Goal: Find specific page/section: Find specific page/section

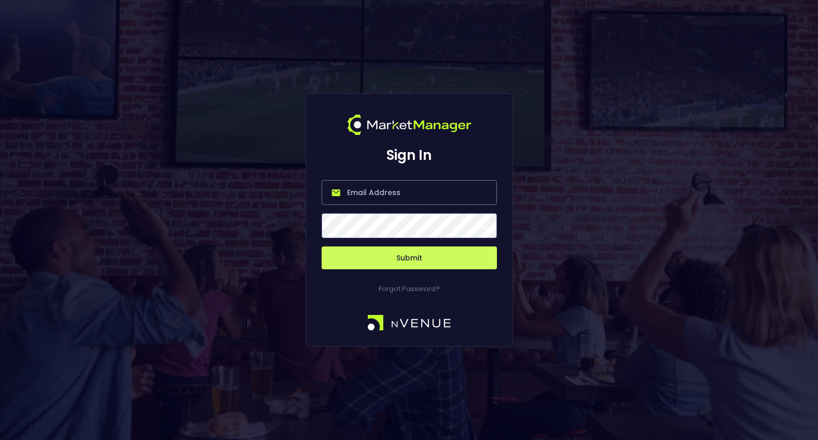
type input "[PERSON_NAME][EMAIL_ADDRESS][DOMAIN_NAME]"
click at [407, 259] on button "Submit" at bounding box center [409, 257] width 175 height 23
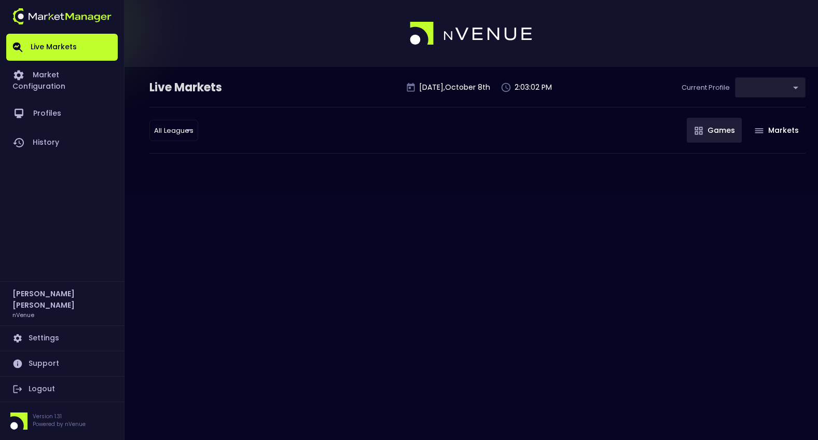
type input "0d810fa5-e353-4d9c-b11d-31f095cae871"
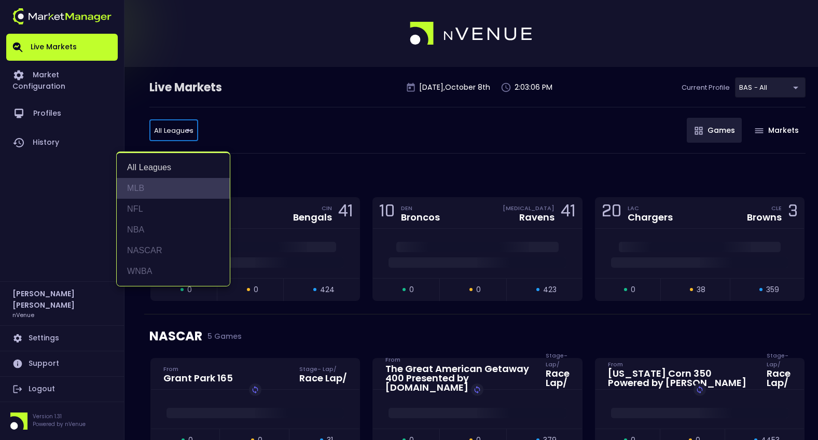
click at [167, 194] on li "MLB" at bounding box center [173, 188] width 113 height 21
type input "MLB"
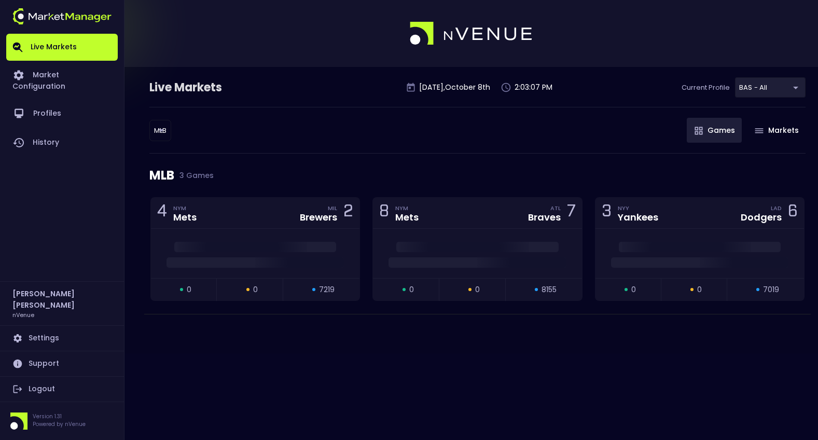
click at [327, 138] on div "MLB MLB ​ Games Markets" at bounding box center [477, 130] width 656 height 47
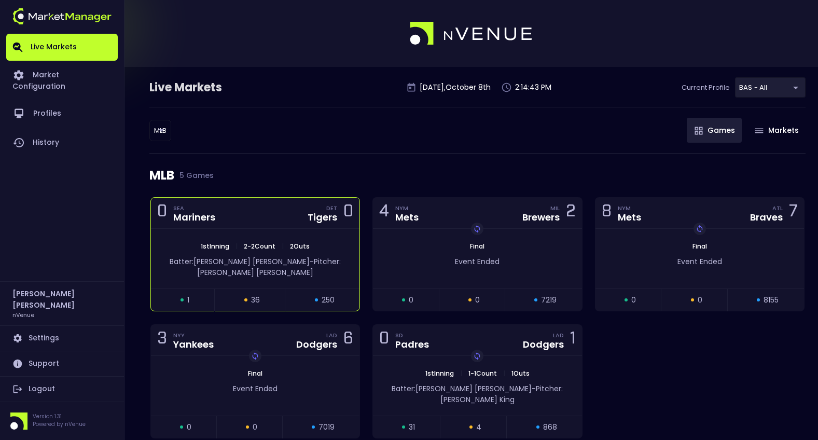
click at [257, 220] on div "0 SEA Mariners DET Tigers 0" at bounding box center [255, 213] width 209 height 31
